Goal: Transaction & Acquisition: Purchase product/service

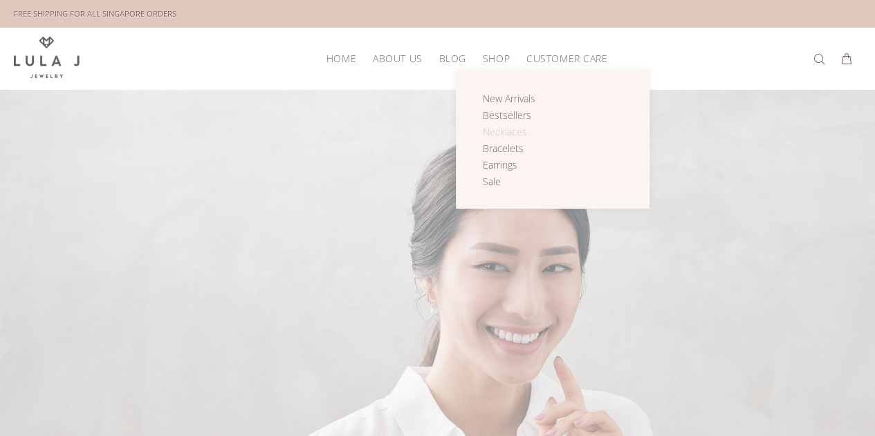
click at [507, 125] on span "Necklaces" at bounding box center [505, 131] width 44 height 13
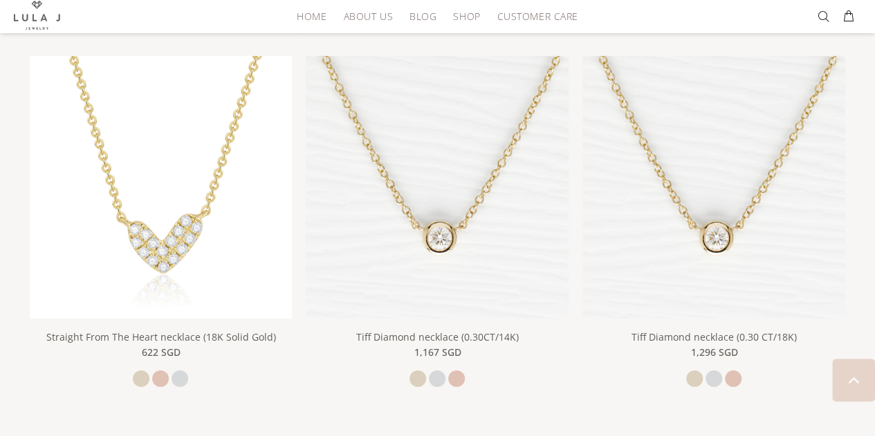
scroll to position [2195, 0]
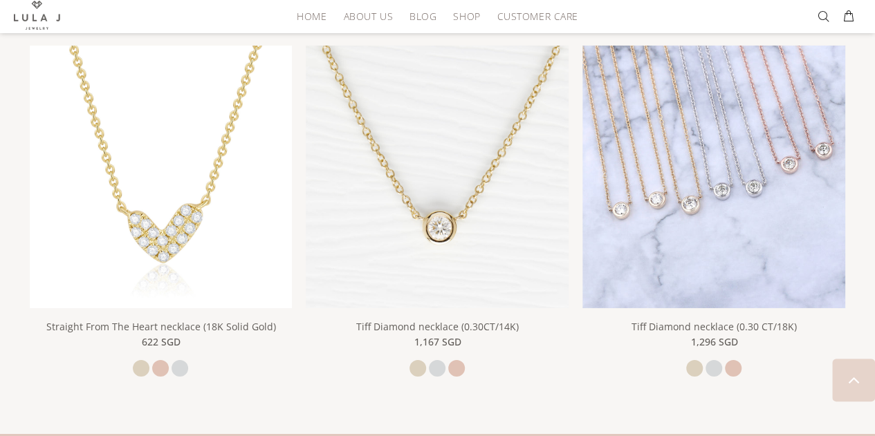
click at [786, 178] on img at bounding box center [713, 177] width 263 height 263
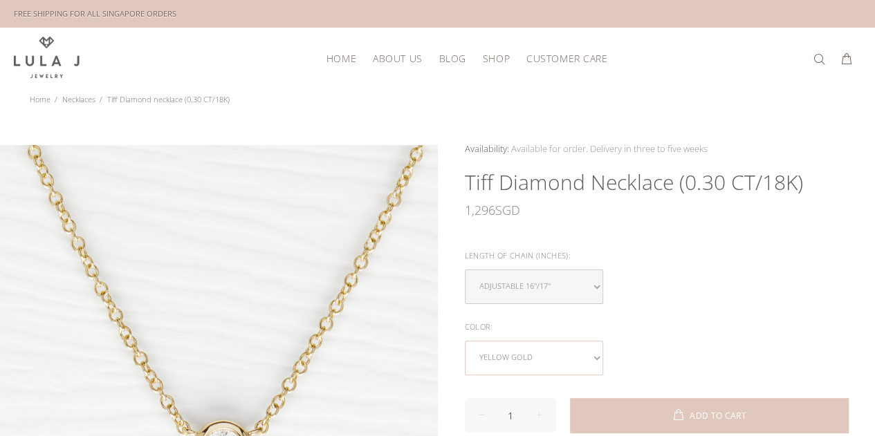
click at [600, 352] on select "yellow gold white gold rose gold" at bounding box center [534, 358] width 138 height 35
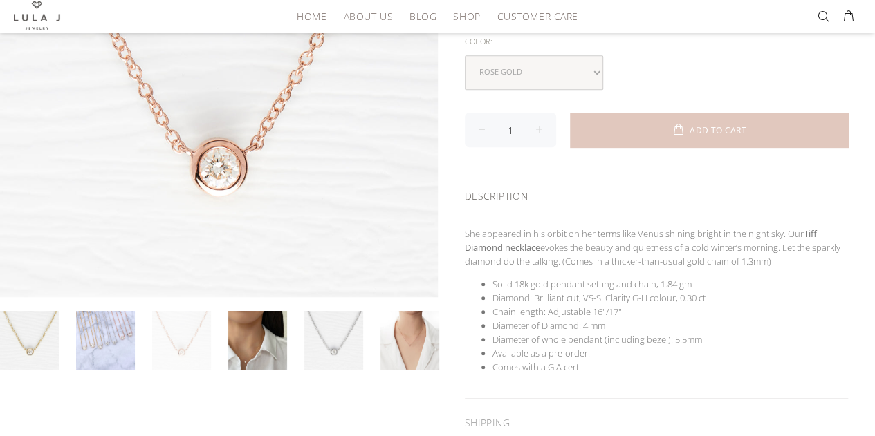
scroll to position [289, 0]
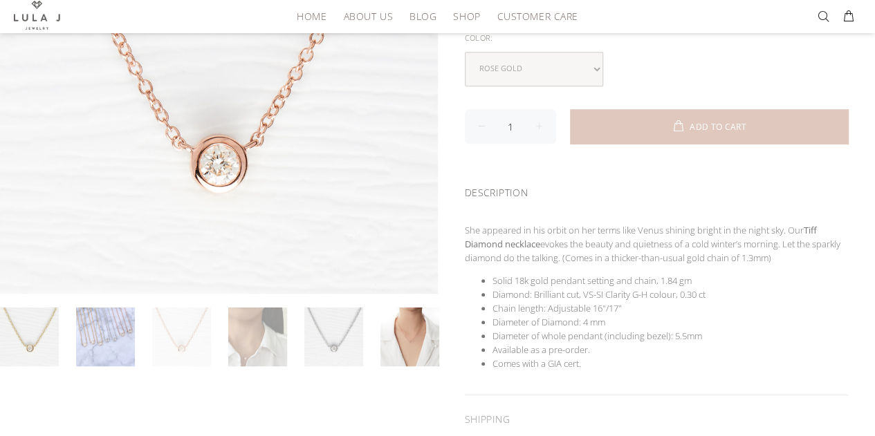
click at [231, 356] on link at bounding box center [257, 337] width 59 height 59
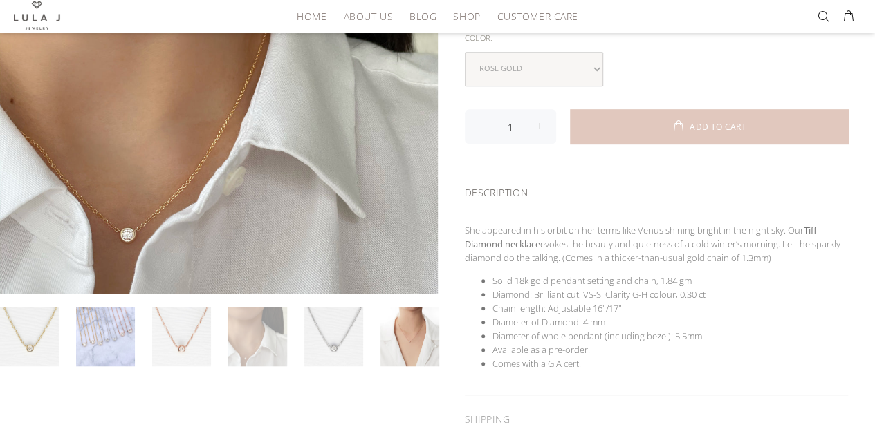
click at [266, 341] on link at bounding box center [257, 337] width 59 height 59
click at [191, 337] on link at bounding box center [181, 337] width 59 height 59
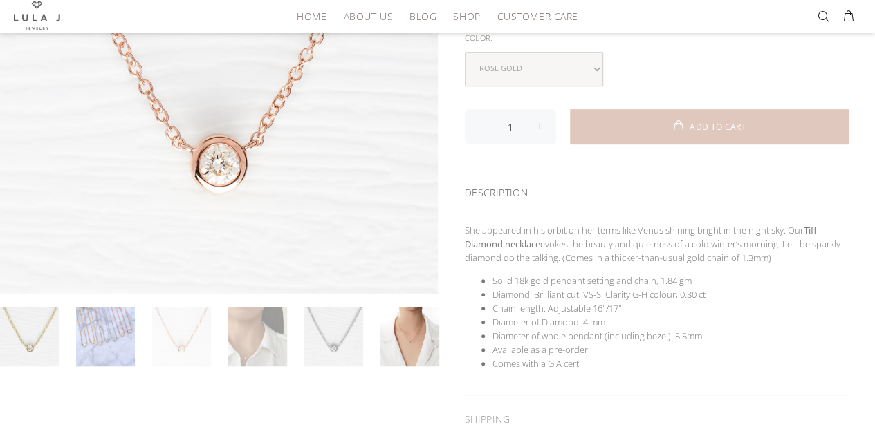
click at [256, 340] on link at bounding box center [257, 337] width 59 height 59
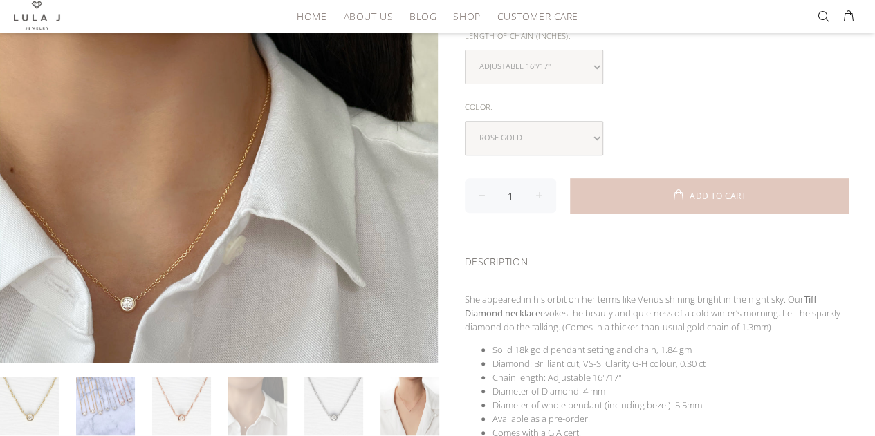
scroll to position [221, 0]
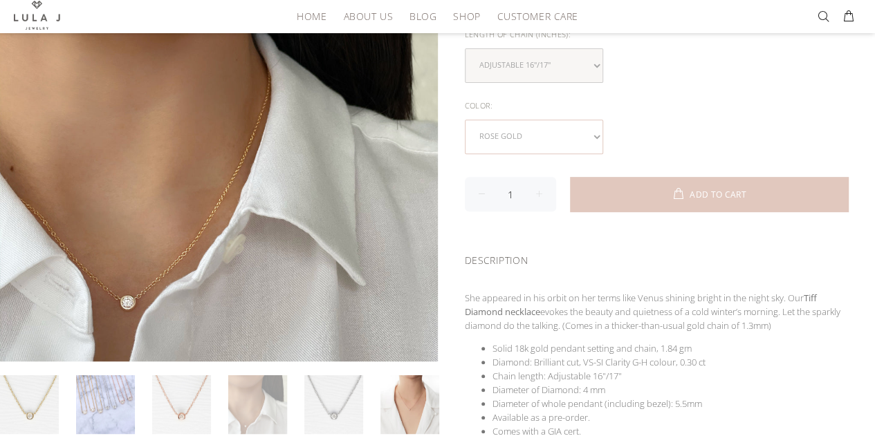
click at [596, 135] on select "yellow gold white gold rose gold" at bounding box center [534, 137] width 138 height 35
